Goal: Check status: Check status

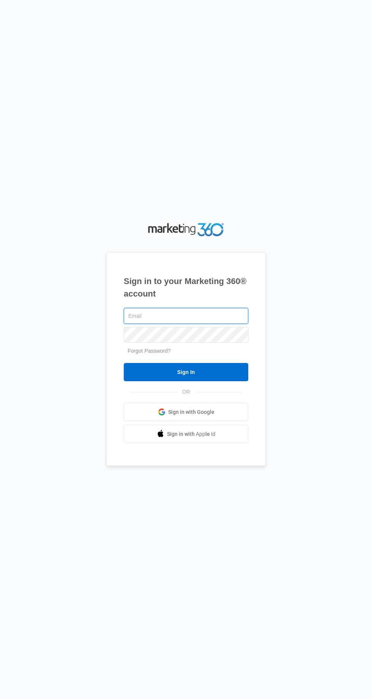
type input "[EMAIL_ADDRESS][DOMAIN_NAME]"
click at [124, 363] on input "Sign In" at bounding box center [186, 372] width 125 height 18
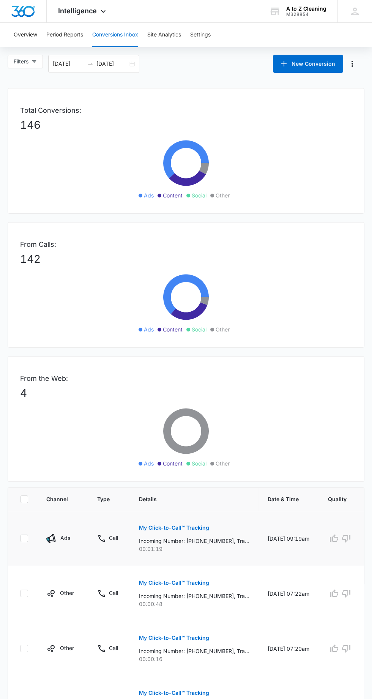
click at [197, 526] on p "My Click-to-Call™ Tracking" at bounding box center [174, 527] width 70 height 5
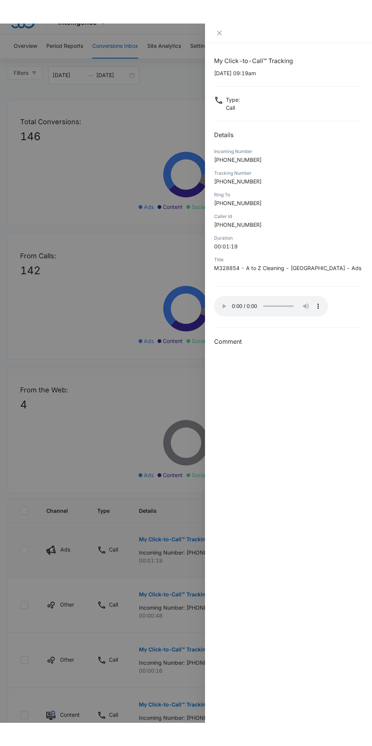
scroll to position [12, 0]
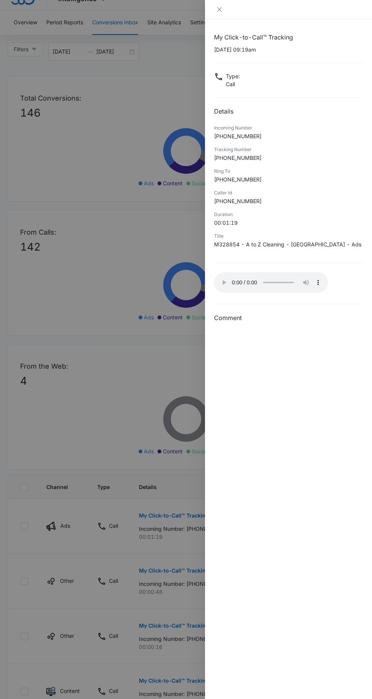
click at [214, 10] on div at bounding box center [288, 9] width 167 height 19
click at [219, 9] on icon "close" at bounding box center [219, 9] width 5 height 5
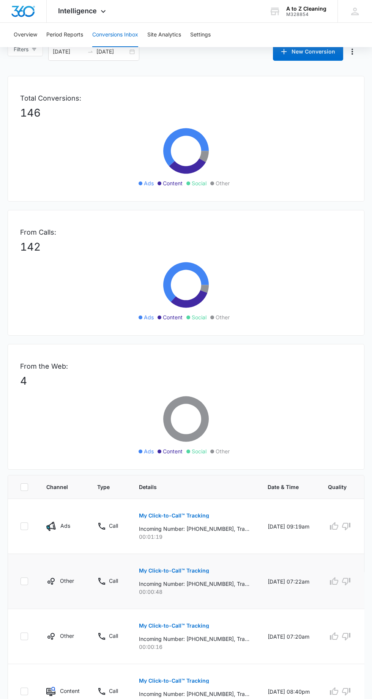
click at [192, 569] on p "My Click-to-Call™ Tracking" at bounding box center [174, 570] width 70 height 5
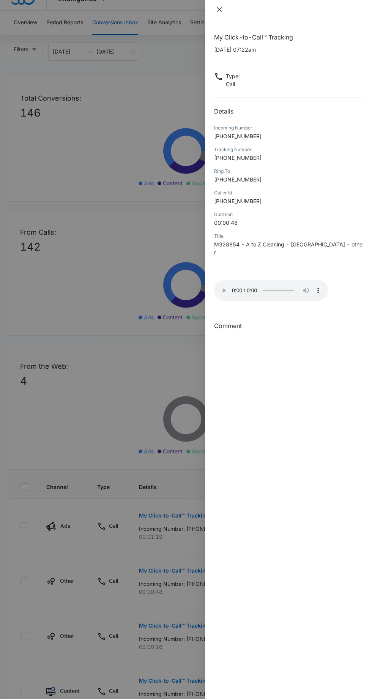
click at [219, 9] on icon "close" at bounding box center [219, 9] width 5 height 5
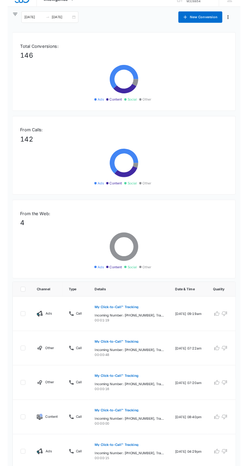
scroll to position [0, 0]
